Goal: Contribute content: Add original content to the website for others to see

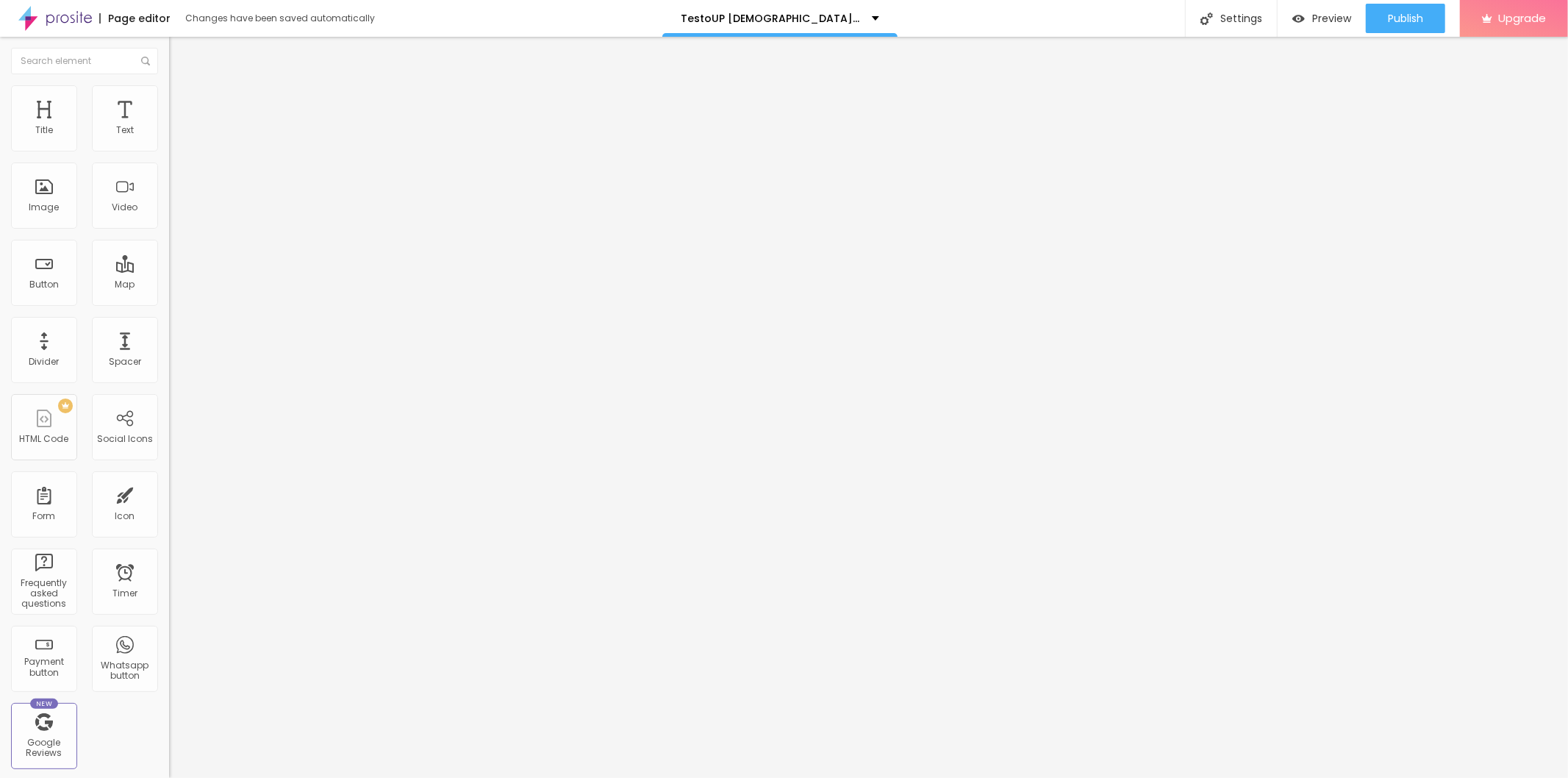
click at [169, 91] on img at bounding box center [175, 92] width 13 height 13
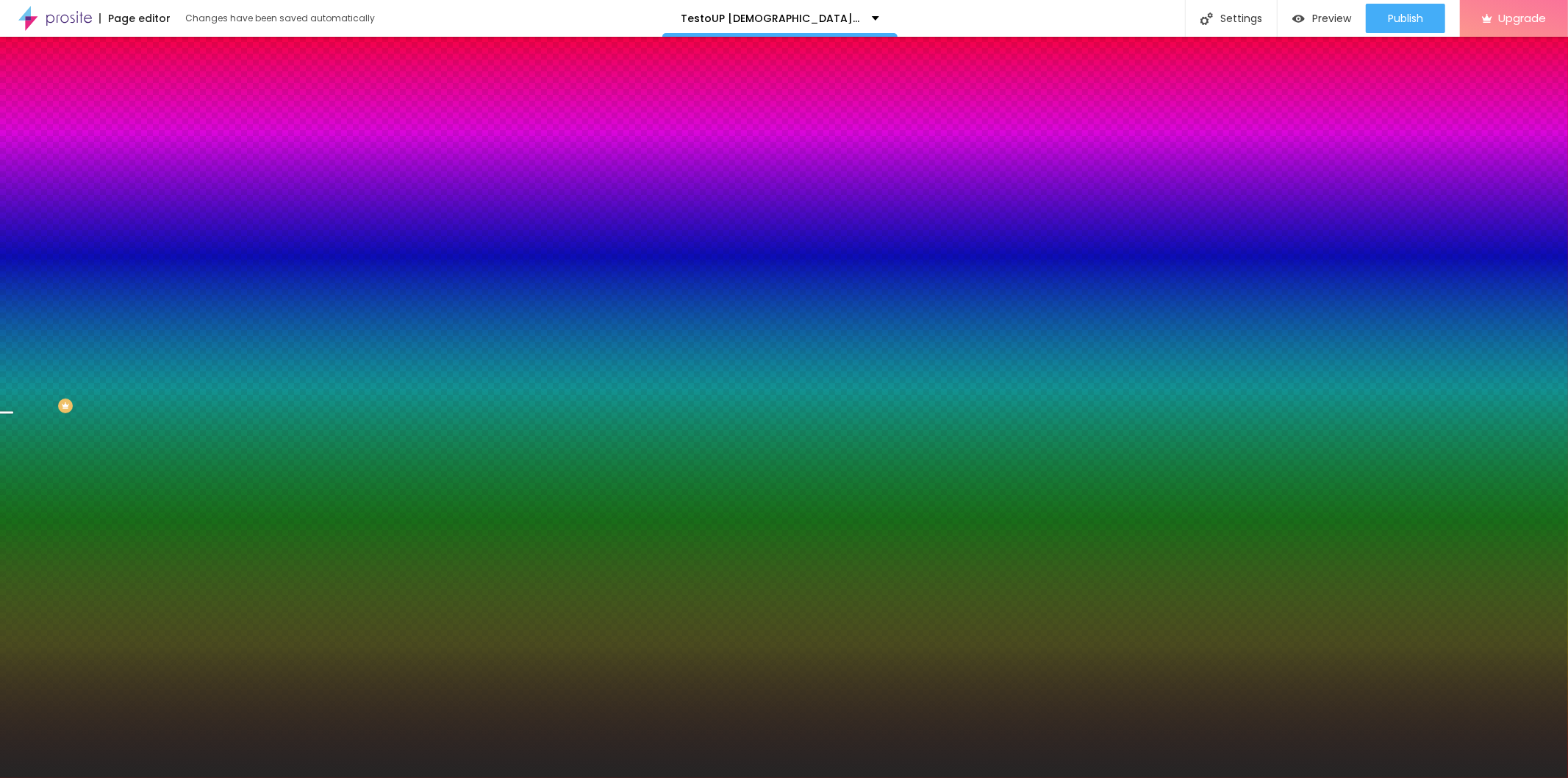
click at [169, 136] on span "Change image" at bounding box center [208, 129] width 79 height 12
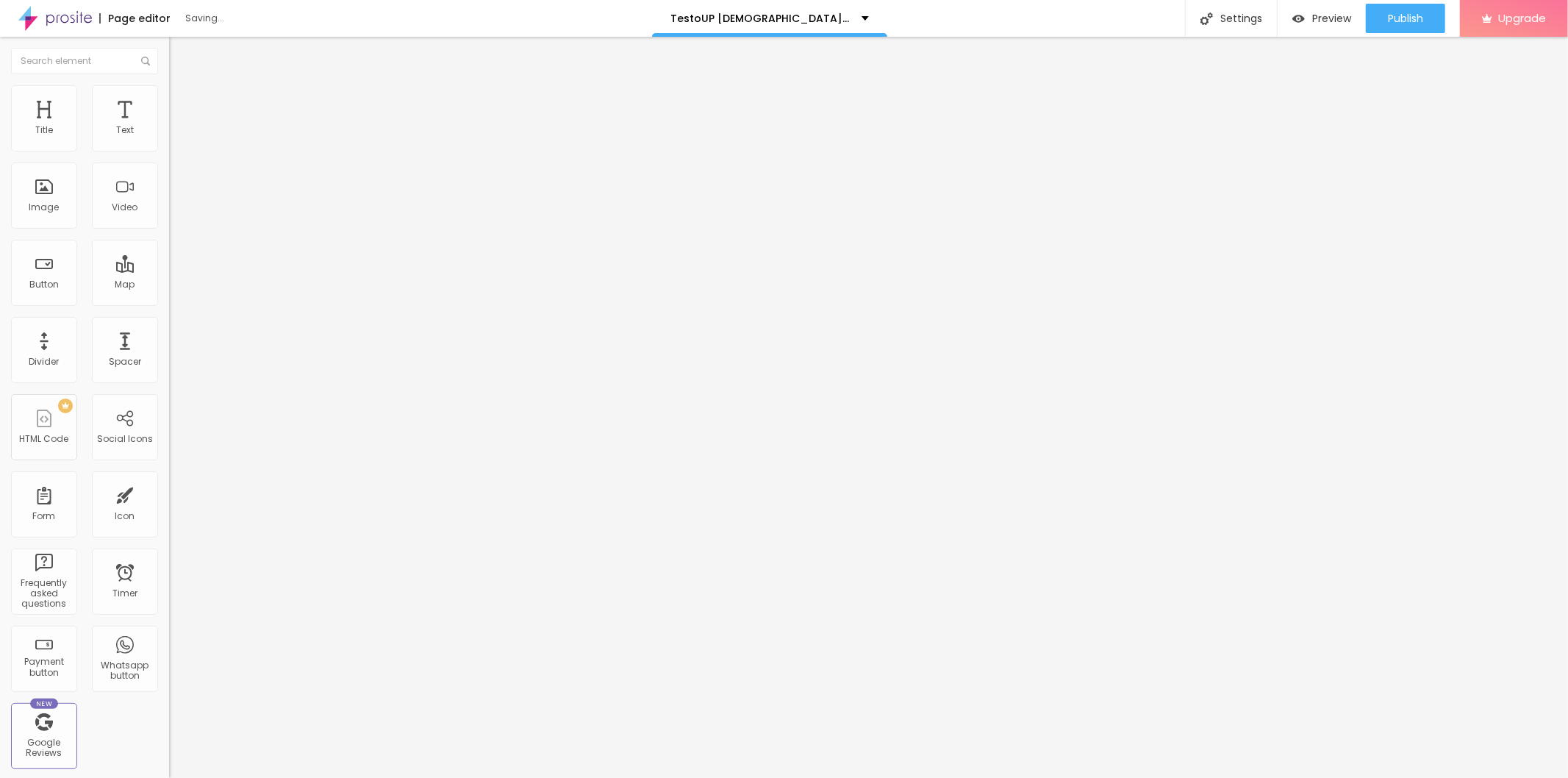
click at [169, 126] on span "Add image" at bounding box center [200, 120] width 60 height 12
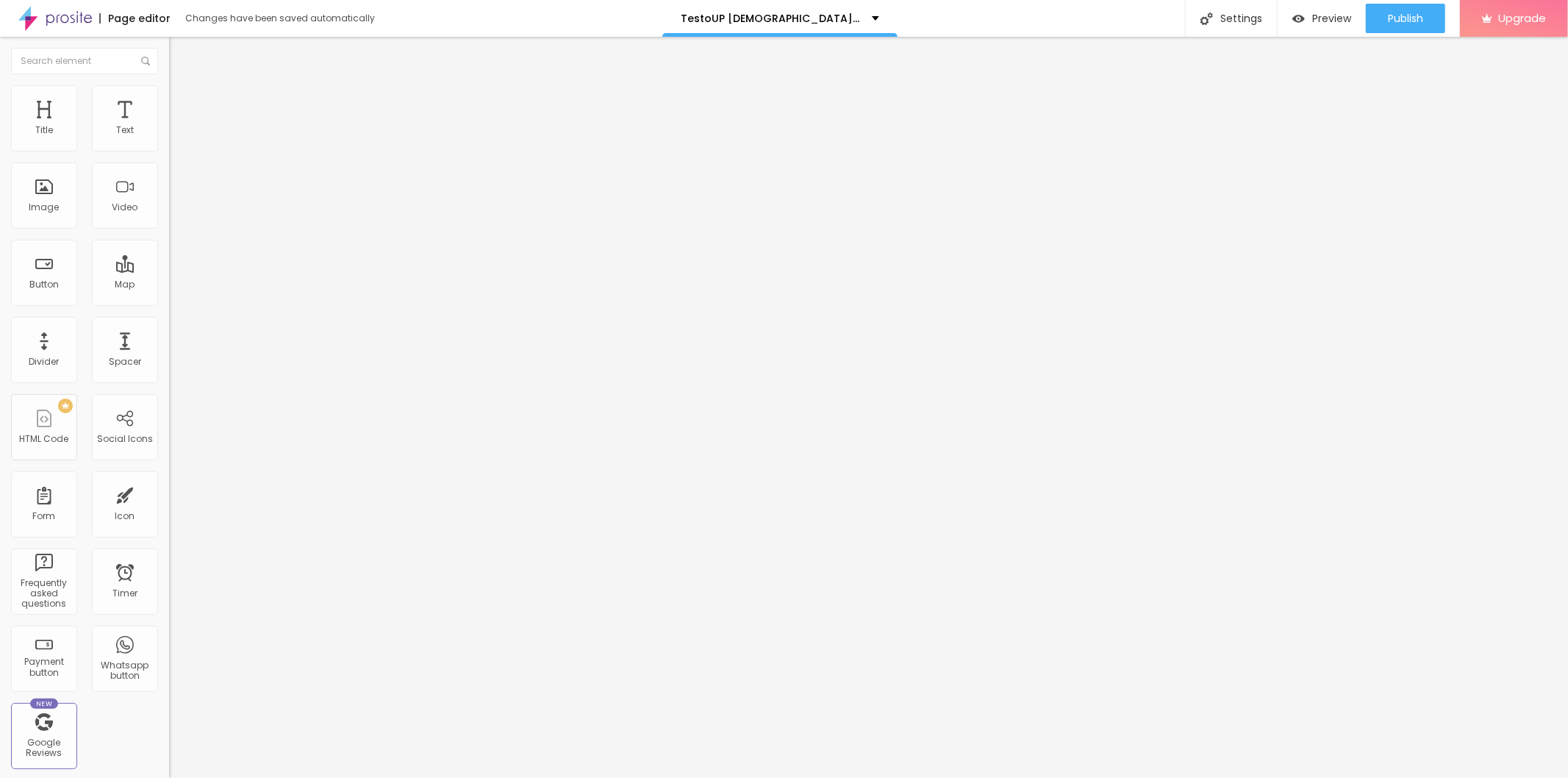
click at [169, 302] on input "https://" at bounding box center [257, 294] width 176 height 15
paste input "[DOMAIN_NAME][URL][DEMOGRAPHIC_DATA][MEDICAL_DATA]"
type input "[URL][DOMAIN_NAME][DEMOGRAPHIC_DATA][MEDICAL_DATA]"
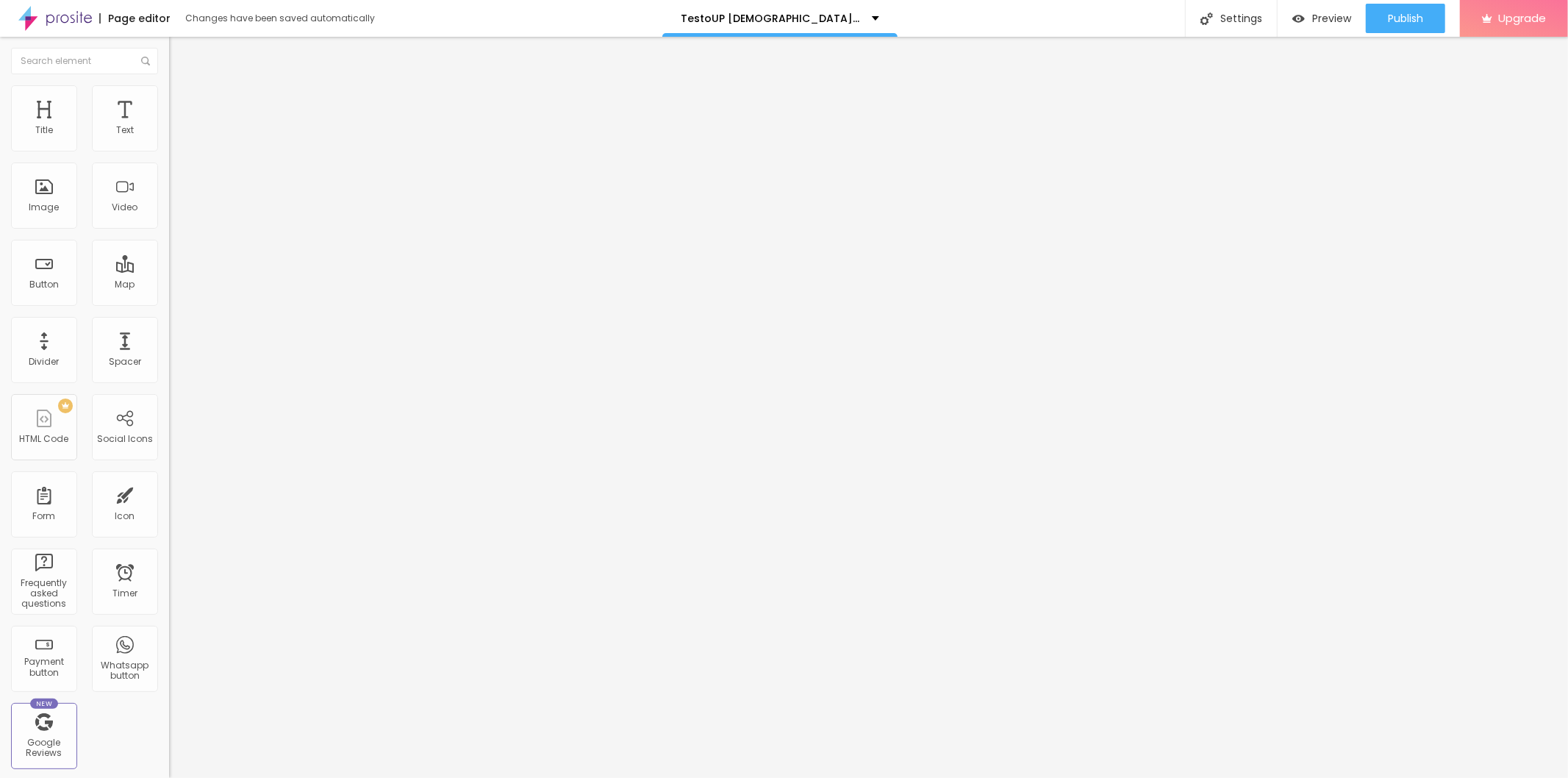
click at [169, 149] on input "text" at bounding box center [257, 141] width 176 height 15
paste input "TestoUP [DEMOGRAPHIC_DATA][MEDICAL_DATA]"
type input "TestoUP [DEMOGRAPHIC_DATA][MEDICAL_DATA]"
type input "20"
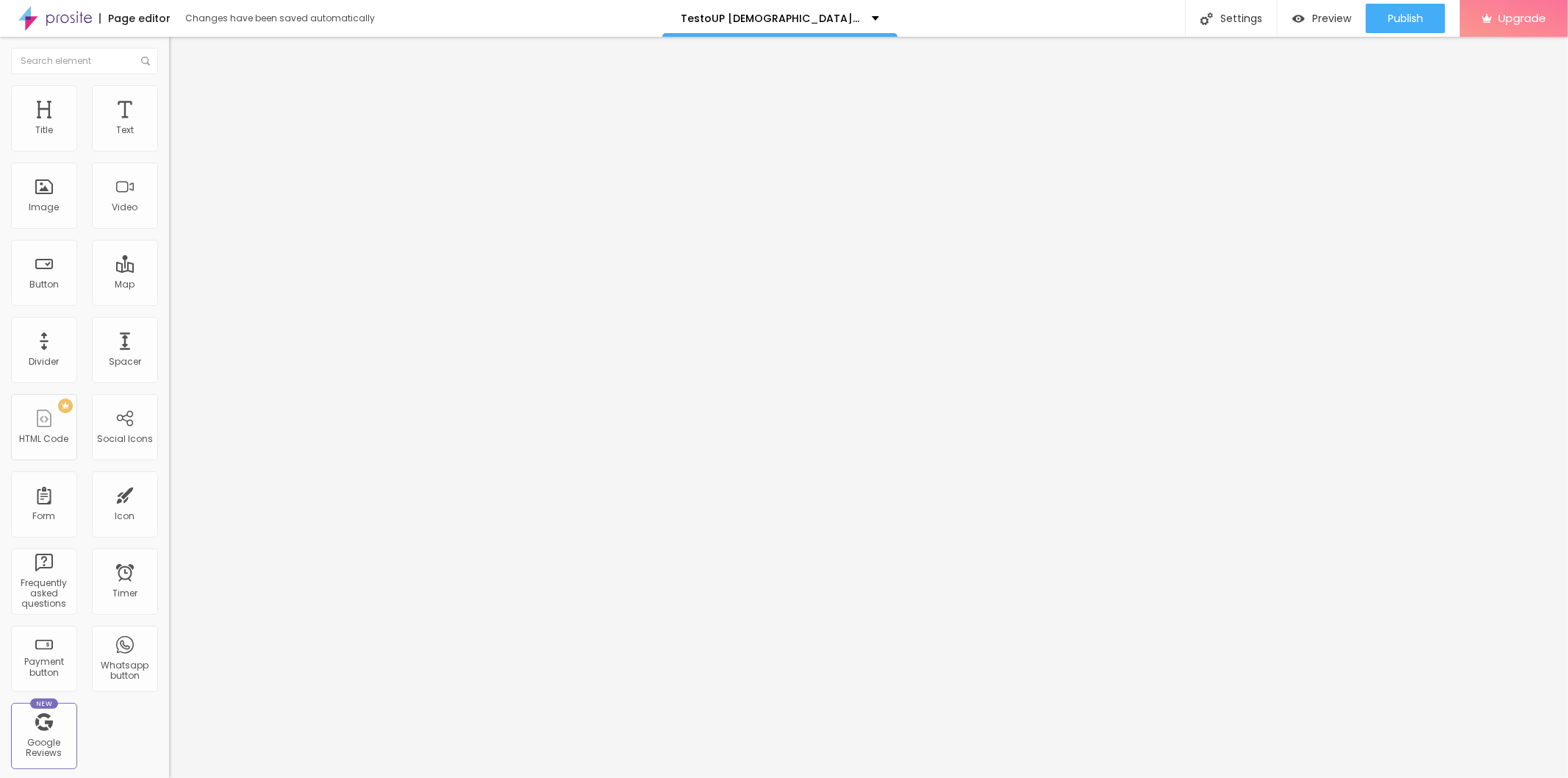
type input "21"
drag, startPoint x: 75, startPoint y: 142, endPoint x: 83, endPoint y: 143, distance: 8.1
type input "21"
click at [169, 271] on input "range" at bounding box center [217, 277] width 95 height 12
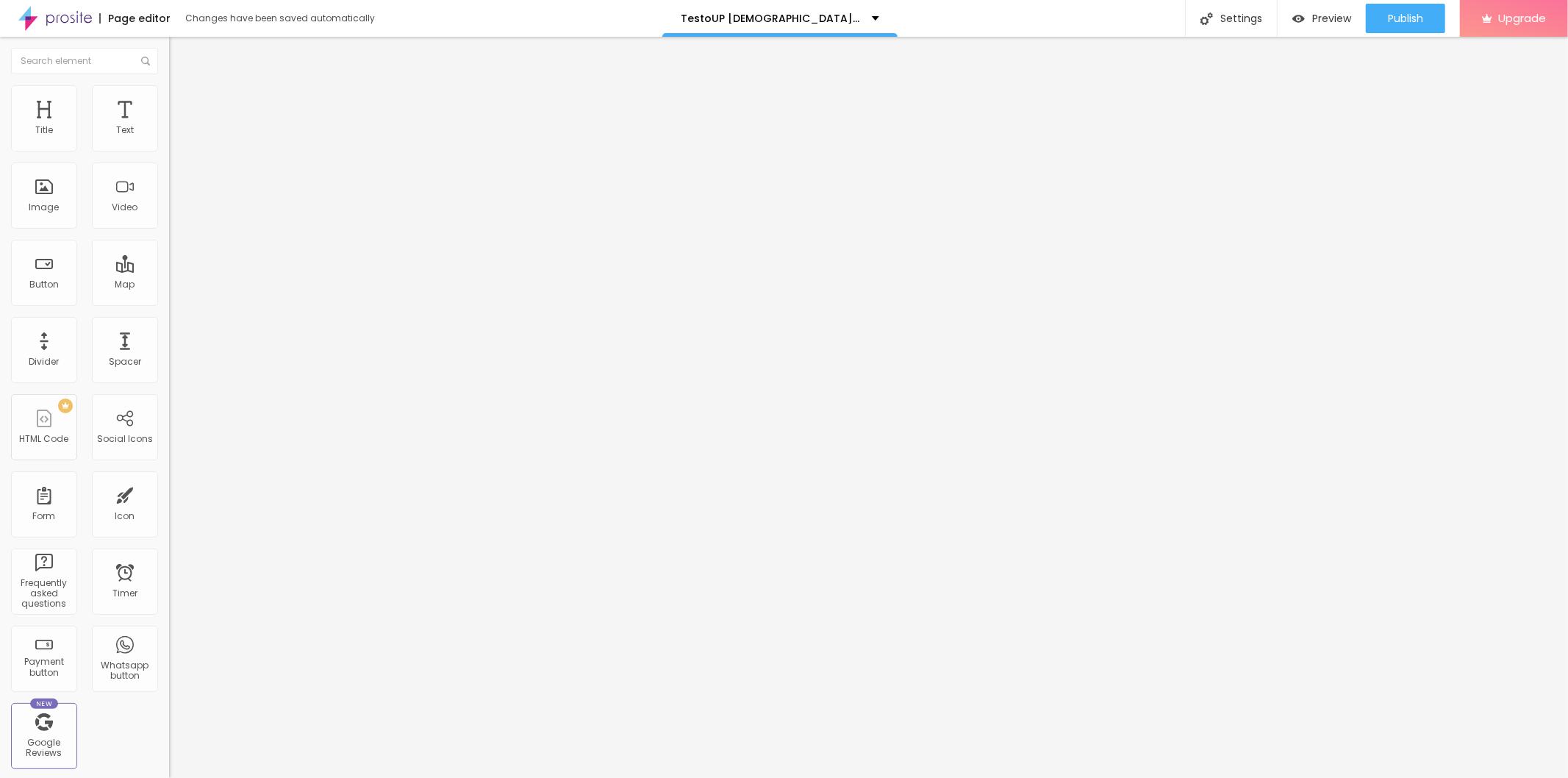
click at [169, 126] on span "Add image" at bounding box center [200, 120] width 60 height 12
click at [169, 302] on input "https://" at bounding box center [257, 294] width 176 height 15
paste input "[DOMAIN_NAME][URL][DEMOGRAPHIC_DATA][MEDICAL_DATA]"
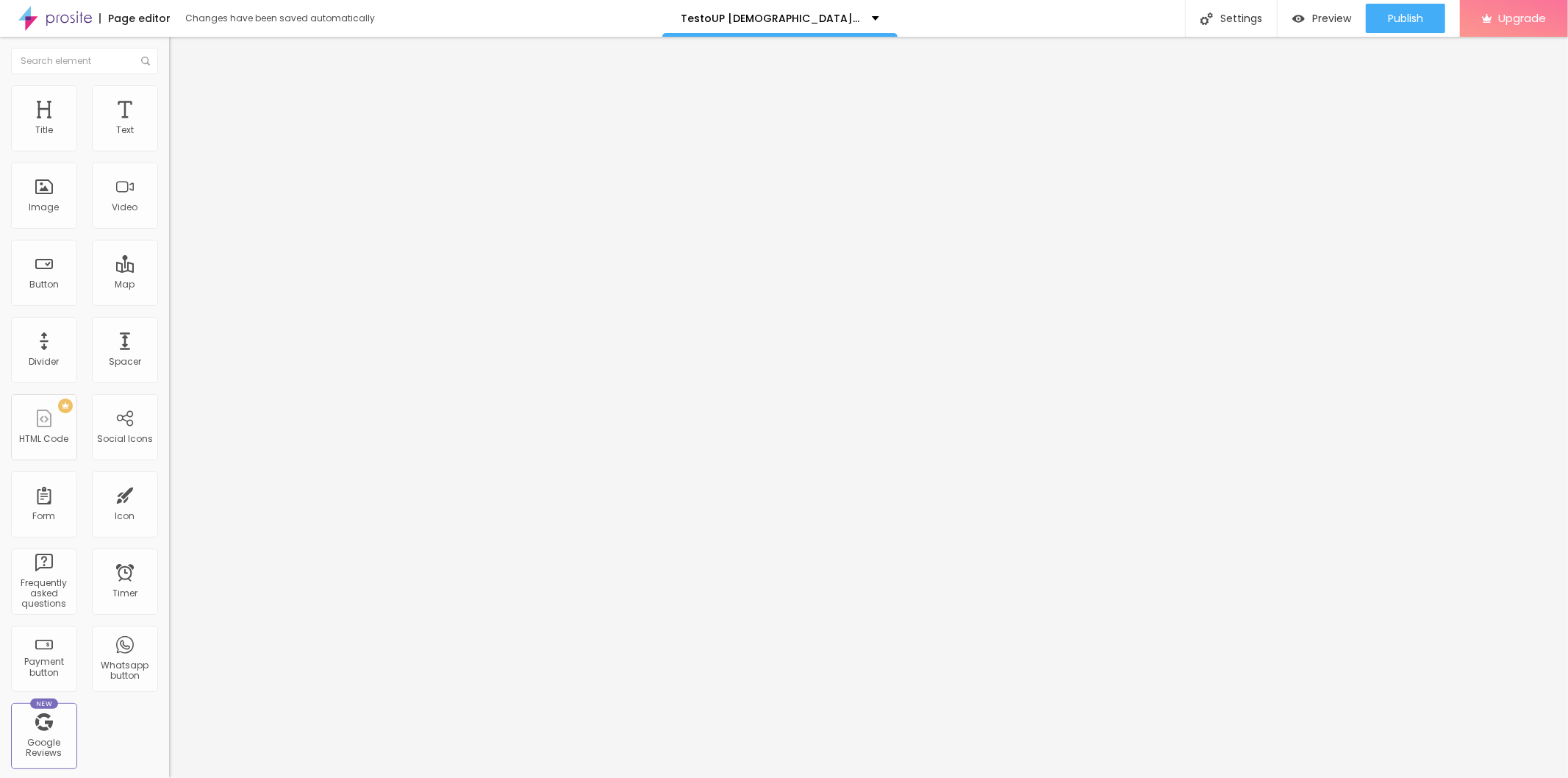
scroll to position [0, 136]
type input "[URL][DOMAIN_NAME][DEMOGRAPHIC_DATA][MEDICAL_DATA]"
click at [169, 149] on input "text" at bounding box center [257, 141] width 176 height 15
paste input "TestoUP [DEMOGRAPHIC_DATA][MEDICAL_DATA]"
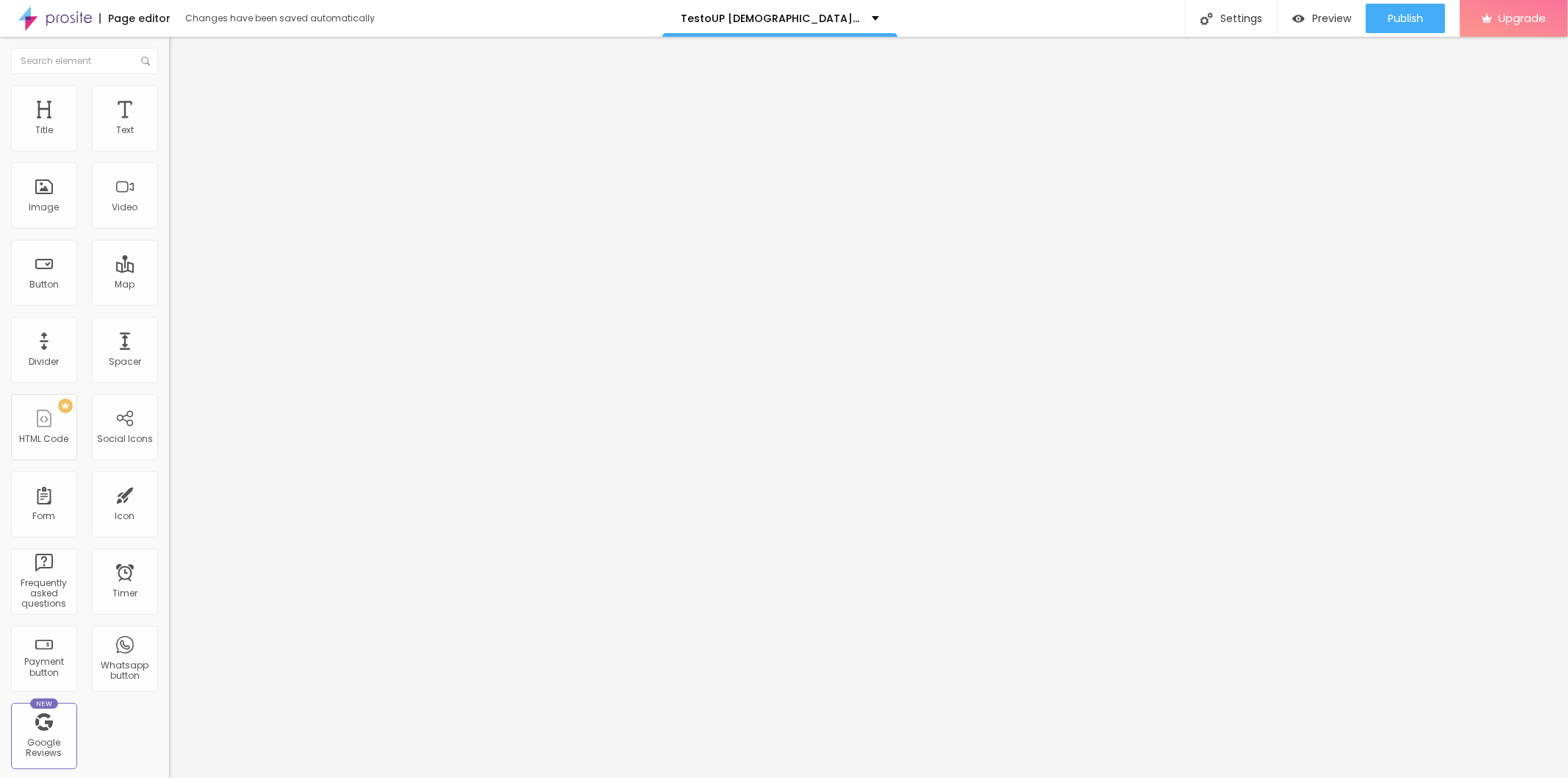
type input "TestoUP [DEMOGRAPHIC_DATA][MEDICAL_DATA]"
click at [169, 90] on img at bounding box center [175, 92] width 13 height 13
type input "95"
type input "75"
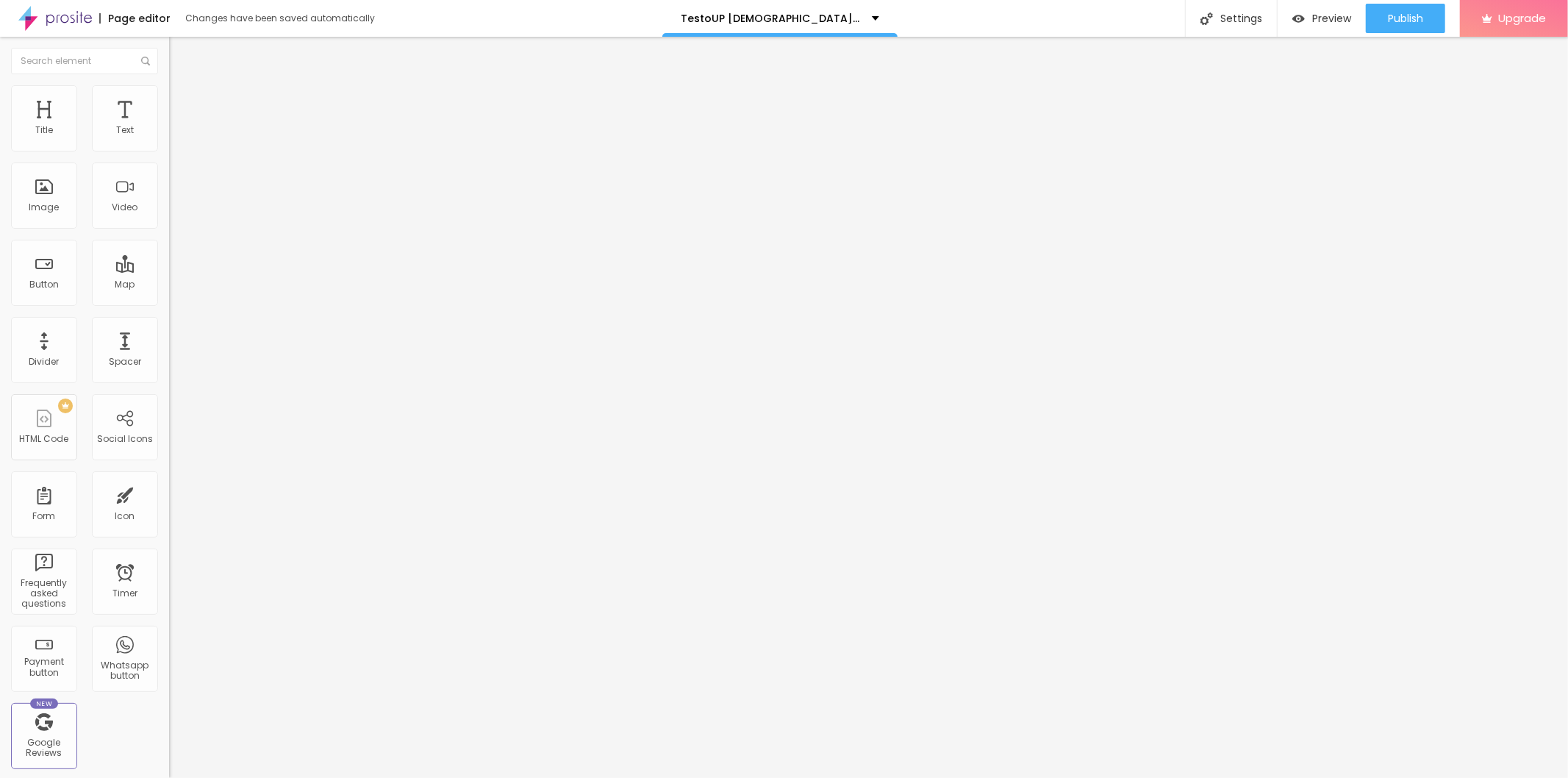
type input "75"
type input "70"
type input "65"
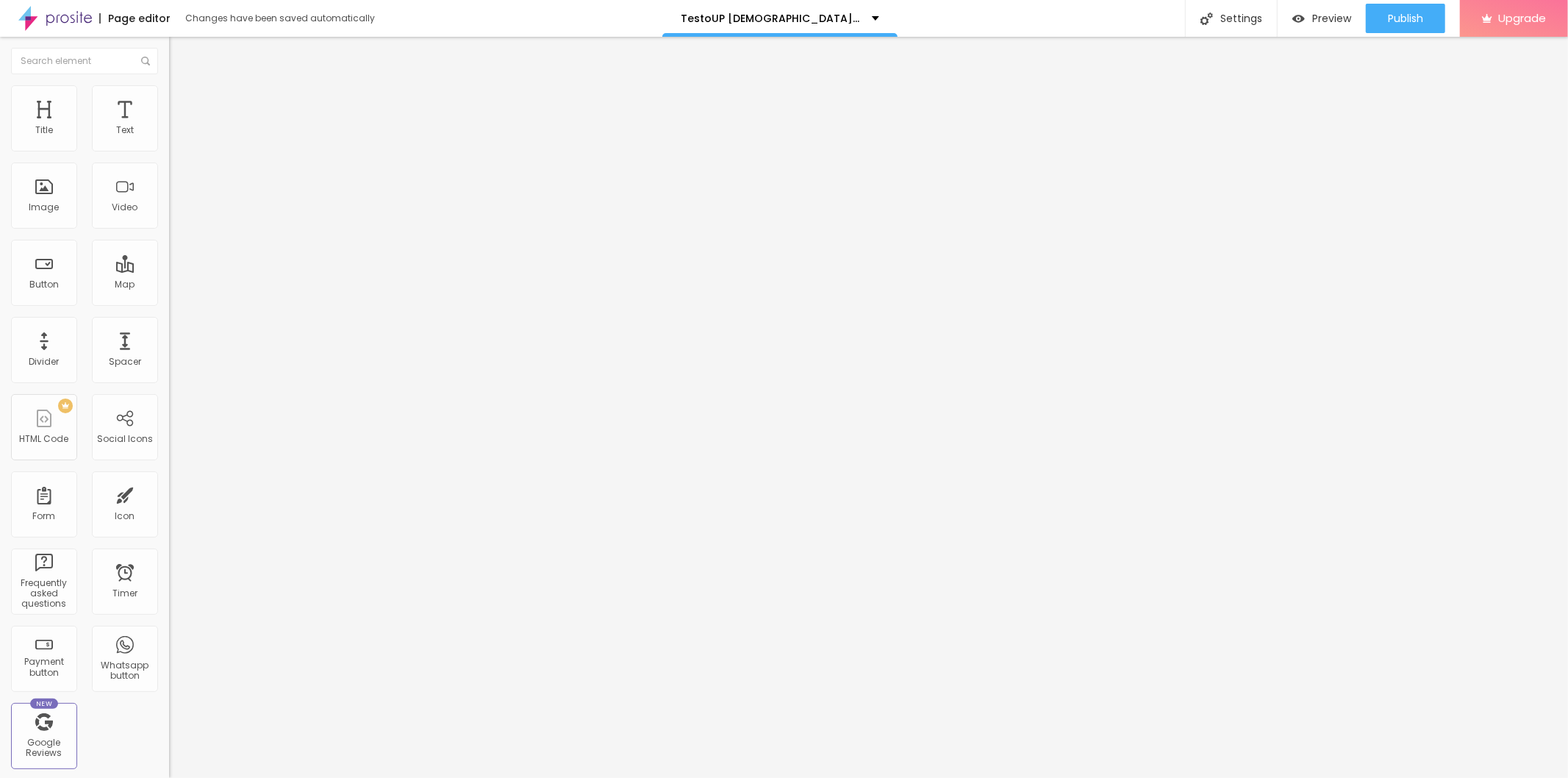
type input "60"
type input "55"
type input "50"
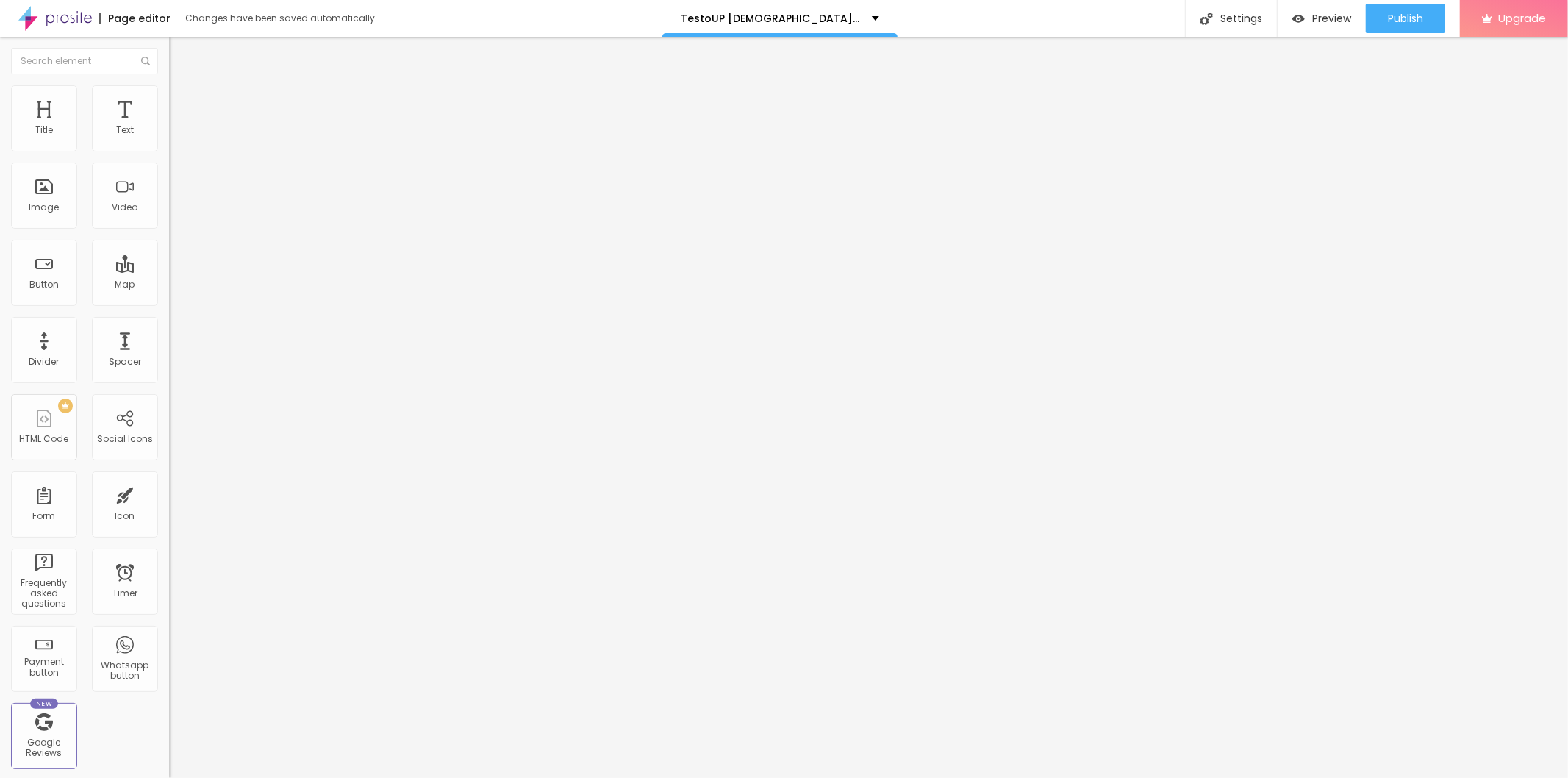
type input "50"
type input "45"
type input "40"
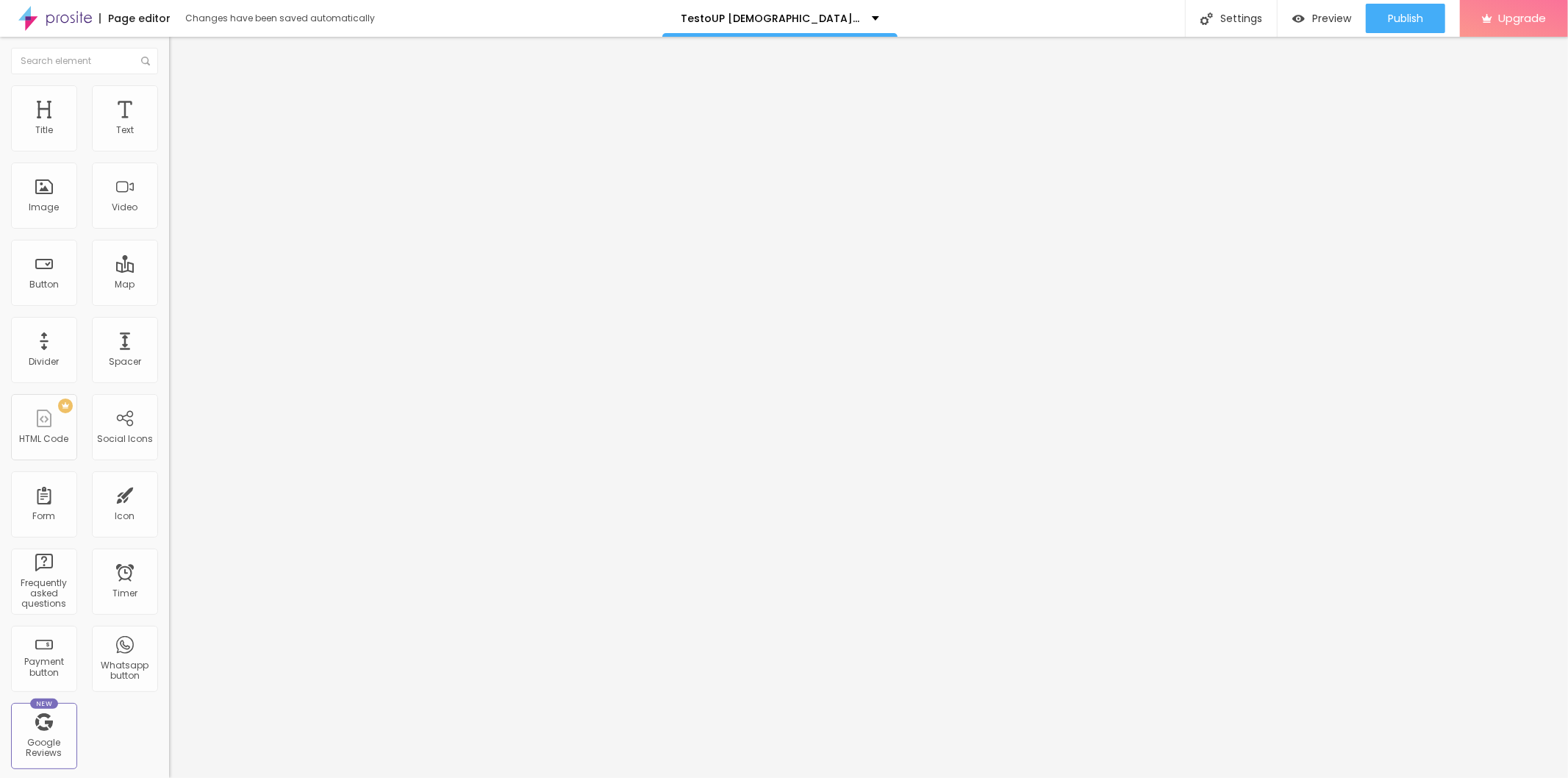
type input "25"
type input "20"
drag, startPoint x: 149, startPoint y: 158, endPoint x: 30, endPoint y: 157, distance: 119.0
type input "20"
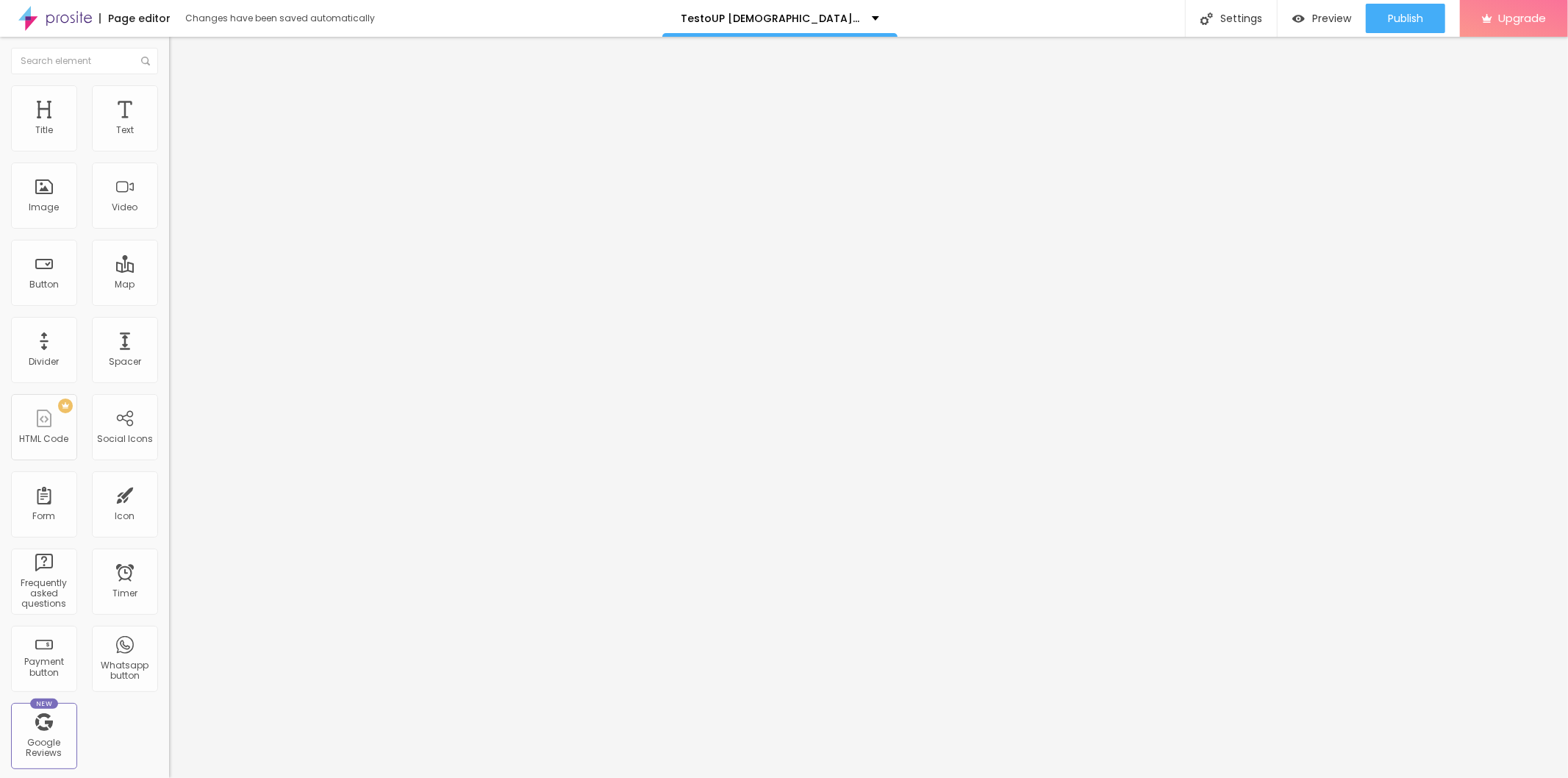
click at [169, 150] on input "range" at bounding box center [217, 145] width 95 height 12
click at [1385, 22] on button "Publish" at bounding box center [1406, 18] width 79 height 29
click at [1309, 101] on link "View page" at bounding box center [1362, 102] width 132 height 10
